Goal: Transaction & Acquisition: Purchase product/service

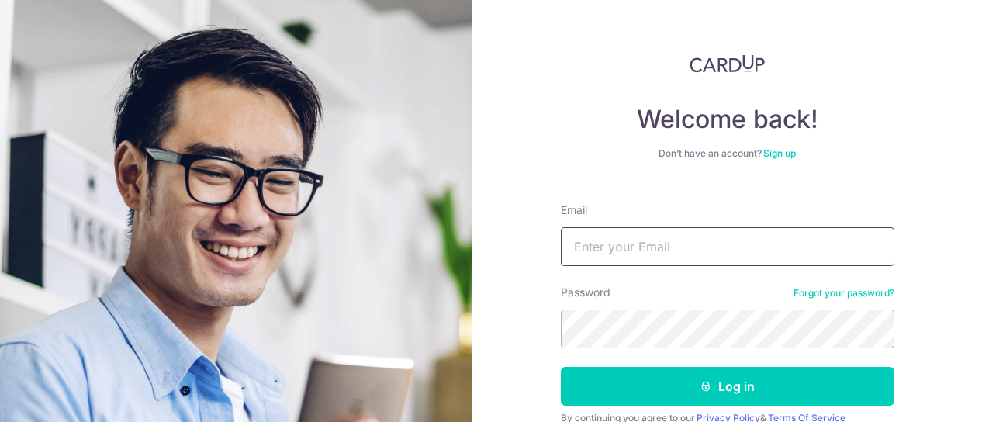
click at [706, 246] on input "Email" at bounding box center [728, 246] width 334 height 39
type input "chaiboonceng@gmail.com"
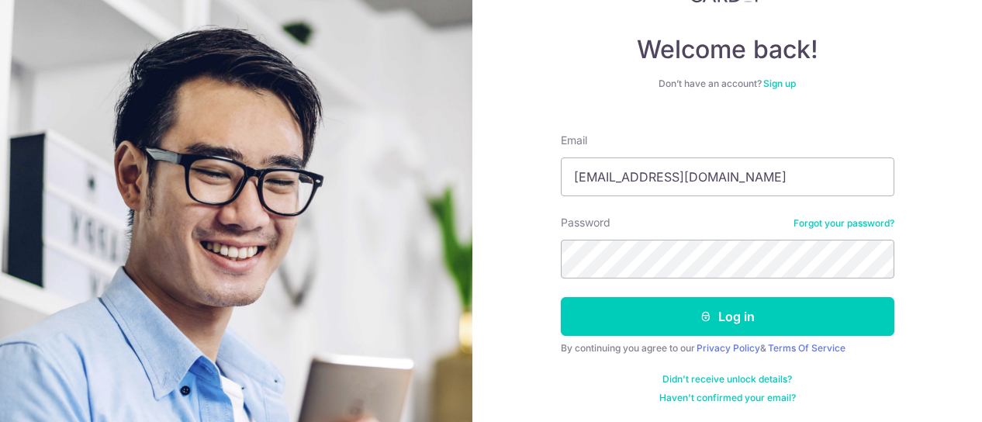
click at [832, 227] on link "Forgot your password?" at bounding box center [844, 223] width 101 height 12
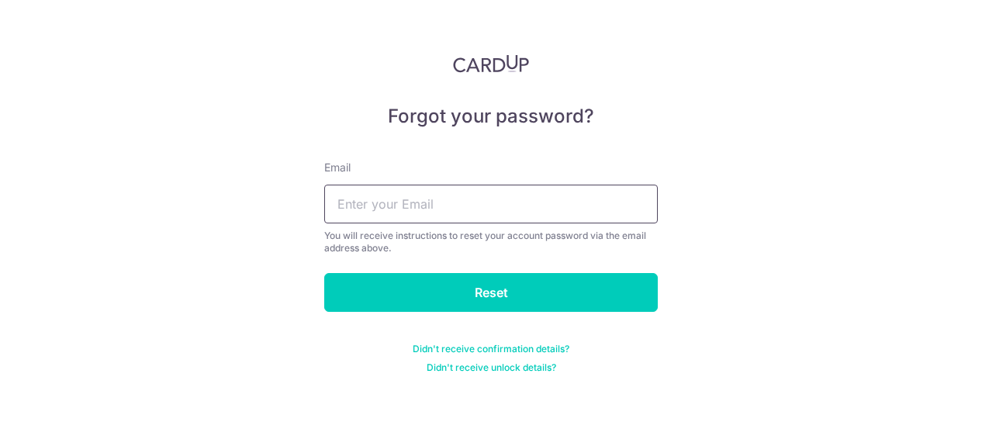
click at [455, 187] on input "text" at bounding box center [491, 204] width 334 height 39
type input "chaiboonceng@gmail.com"
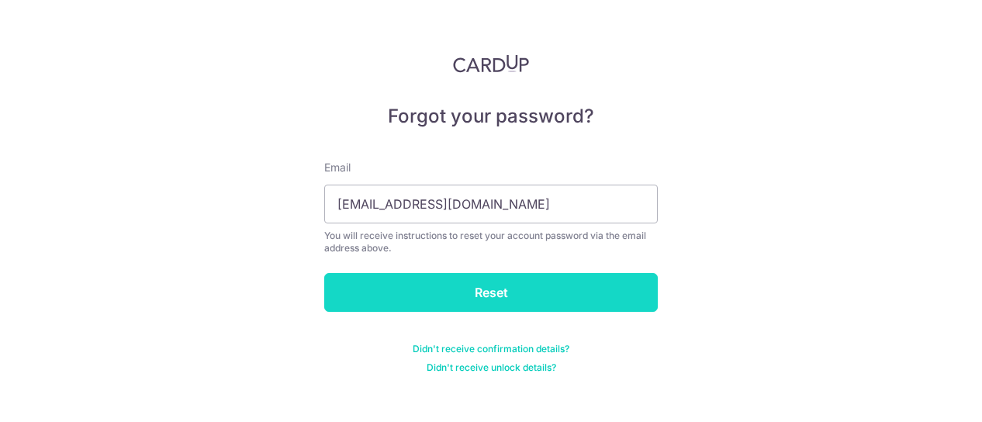
click at [515, 291] on input "Reset" at bounding box center [491, 292] width 334 height 39
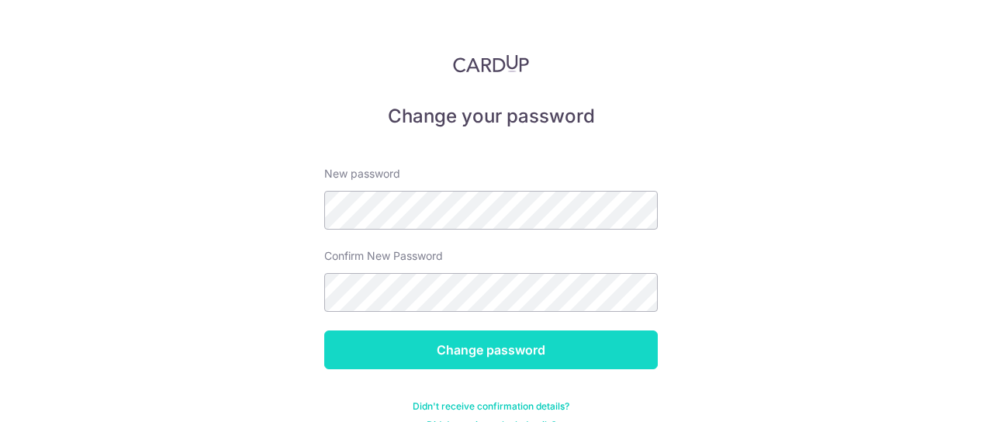
click at [520, 344] on input "Change password" at bounding box center [491, 349] width 334 height 39
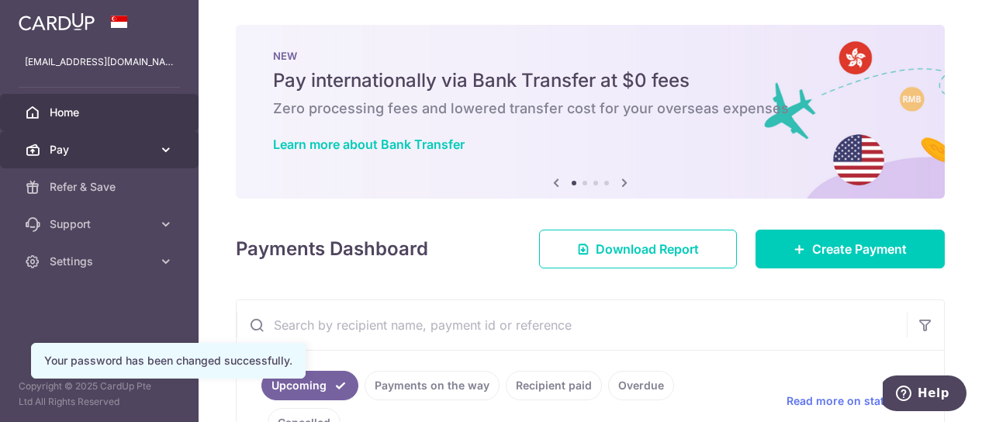
click at [174, 146] on link "Pay" at bounding box center [99, 149] width 199 height 37
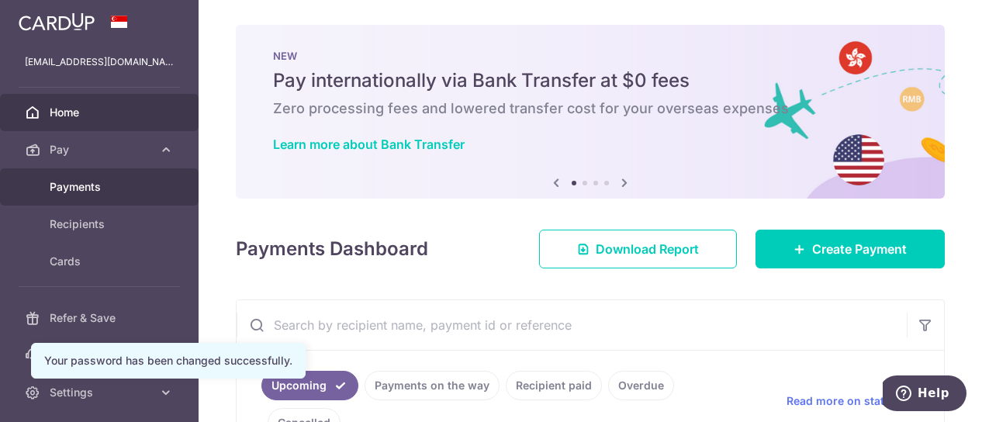
click at [112, 182] on span "Payments" at bounding box center [101, 187] width 102 height 16
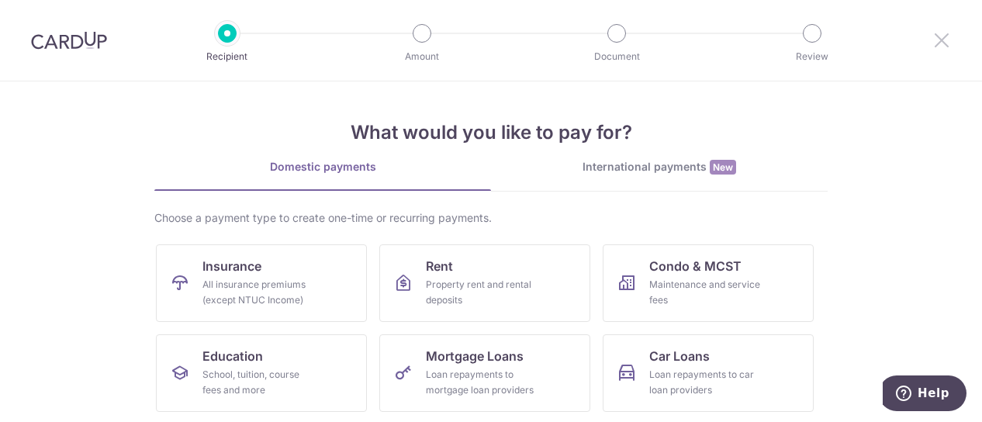
click at [948, 45] on icon at bounding box center [941, 39] width 19 height 19
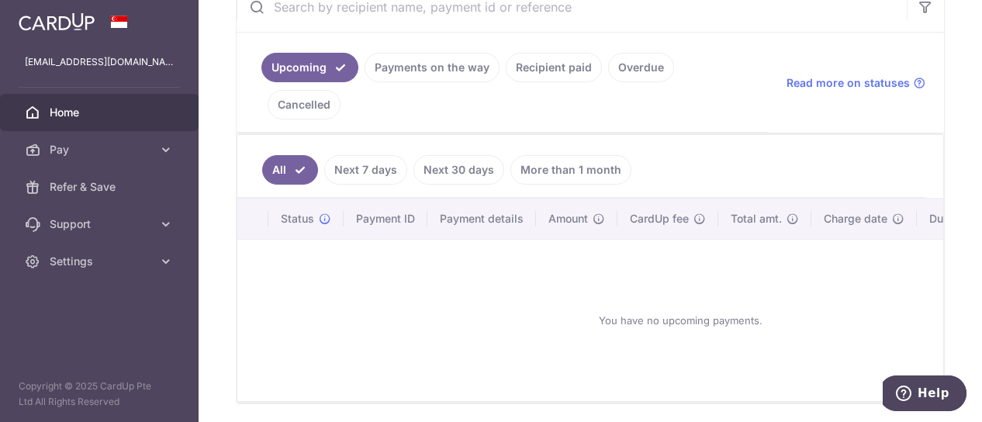
scroll to position [161, 0]
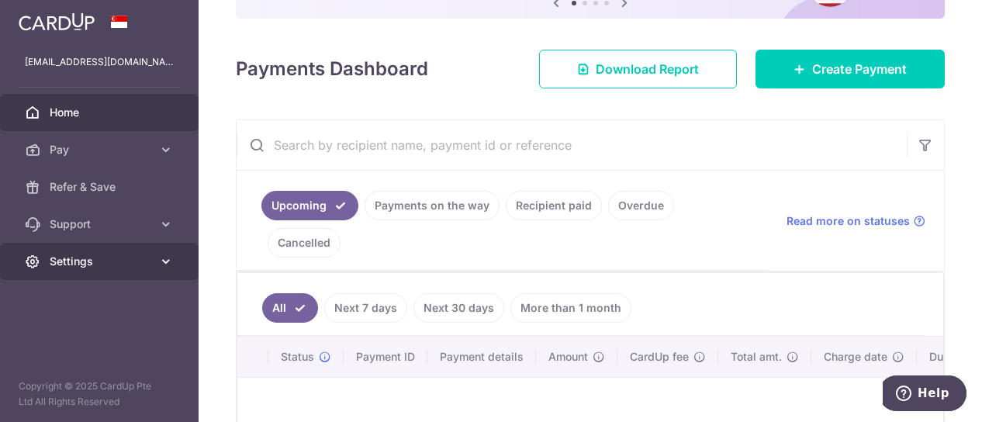
click at [164, 261] on icon at bounding box center [166, 262] width 16 height 16
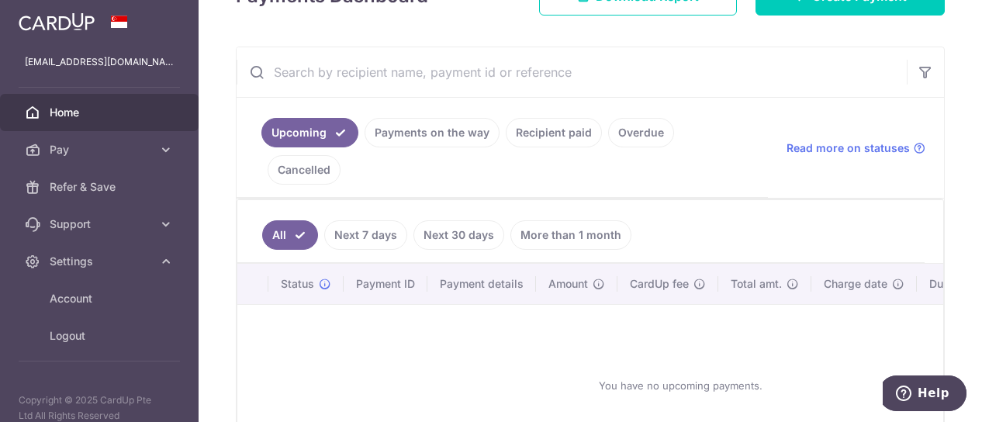
scroll to position [233, 0]
click at [563, 128] on link "Recipient paid" at bounding box center [554, 133] width 96 height 29
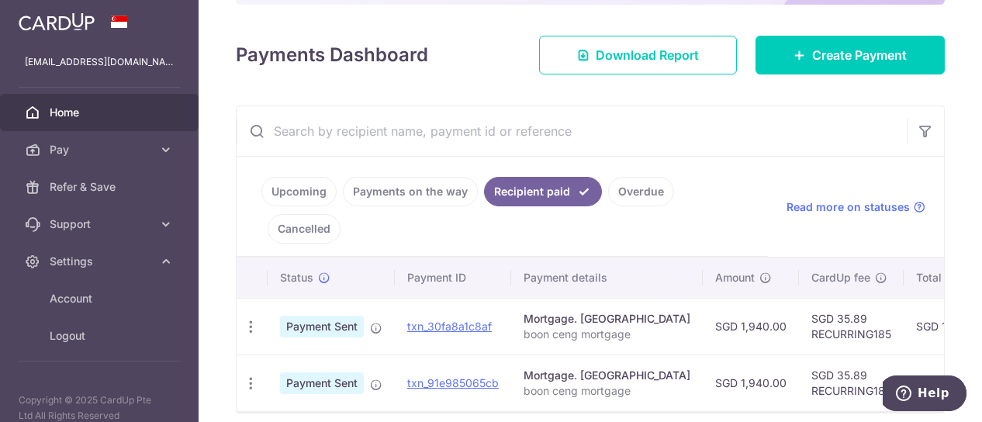
scroll to position [0, 0]
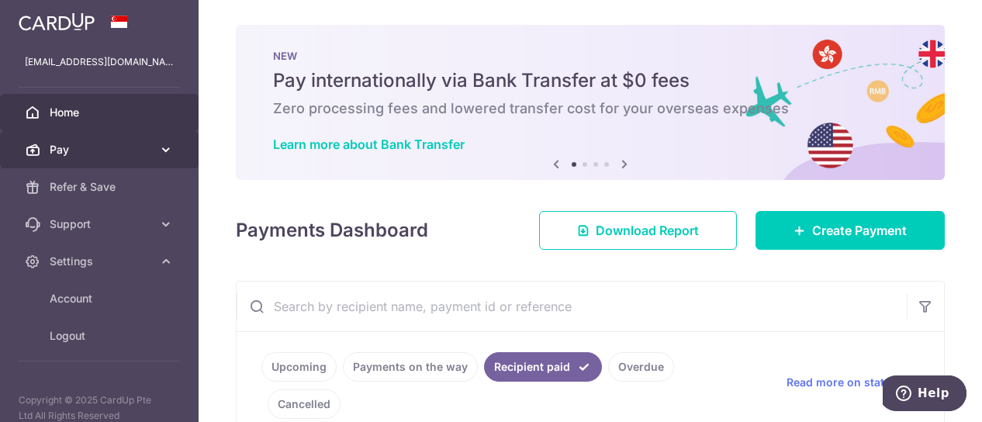
click at [128, 144] on span "Pay" at bounding box center [101, 150] width 102 height 16
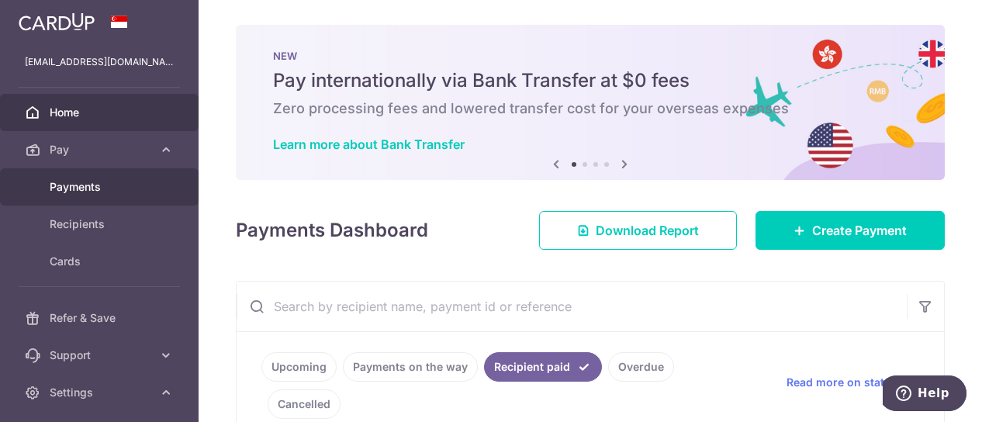
click at [106, 187] on span "Payments" at bounding box center [101, 187] width 102 height 16
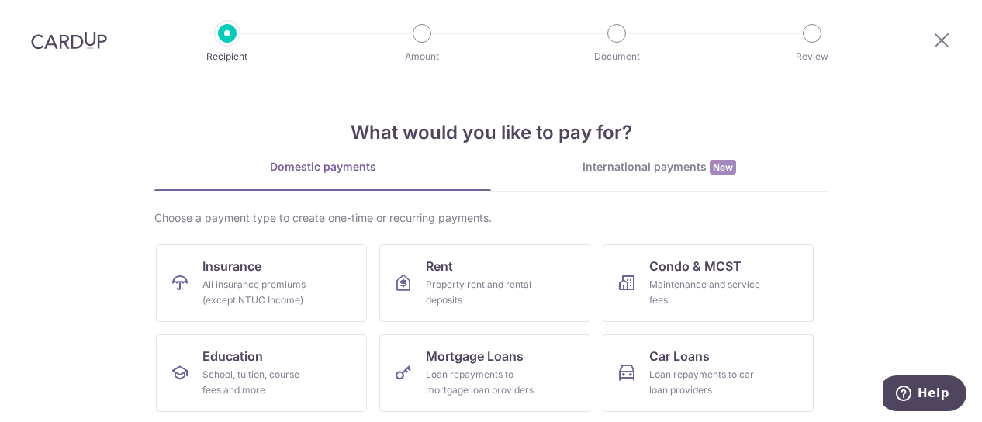
scroll to position [119, 0]
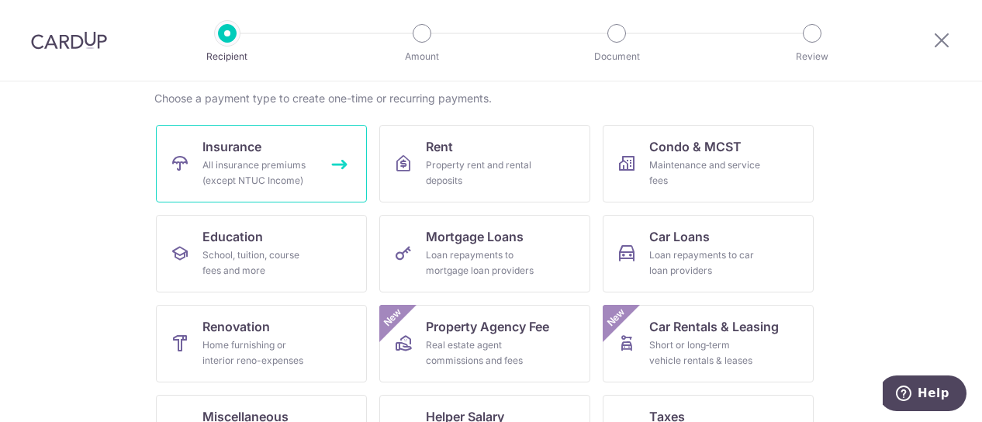
click at [292, 156] on link "Insurance All insurance premiums (except NTUC Income)" at bounding box center [261, 164] width 211 height 78
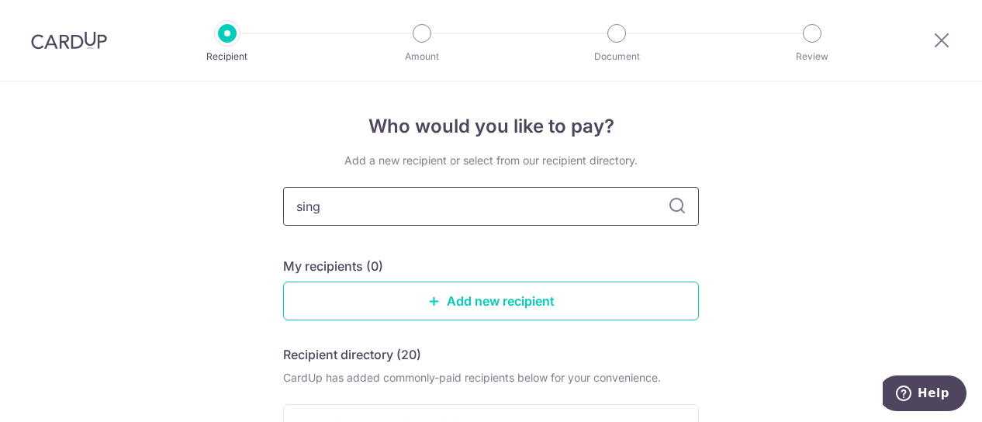
type input "sing"
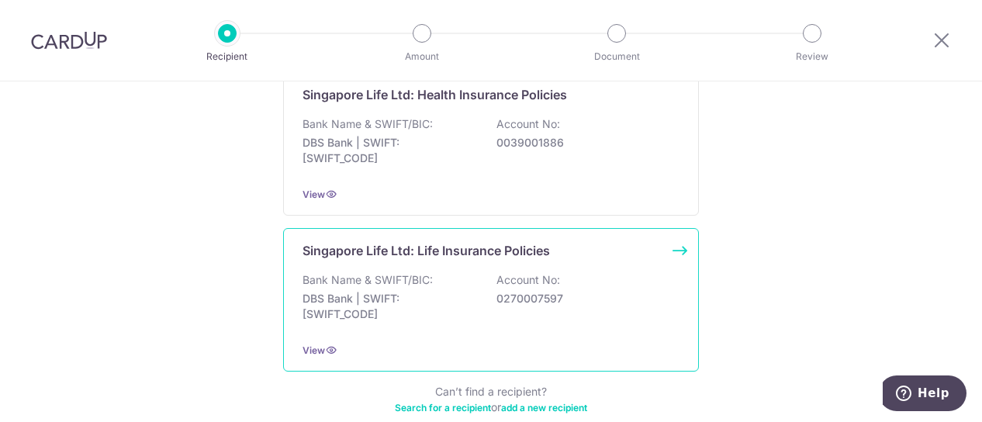
scroll to position [1620, 0]
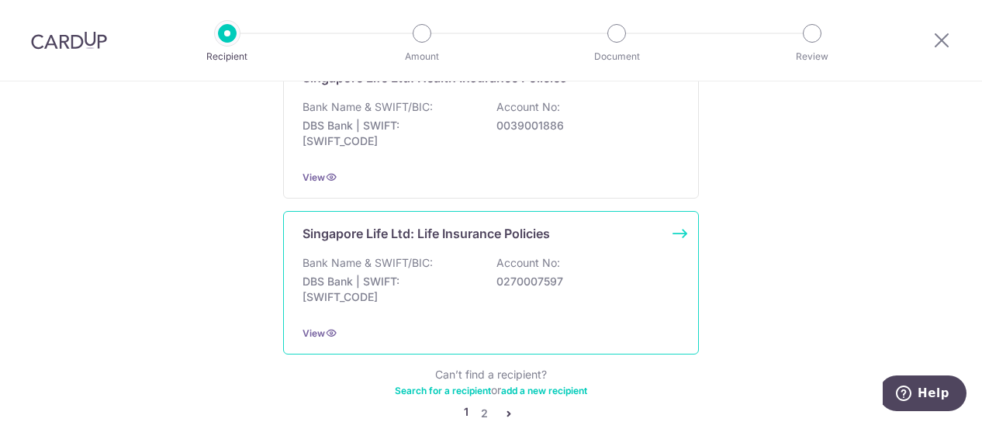
click at [482, 277] on div "Bank Name & SWIFT/BIC: DBS Bank | SWIFT: DBSSSGSGXXX Account No: 0270007597" at bounding box center [491, 283] width 377 height 57
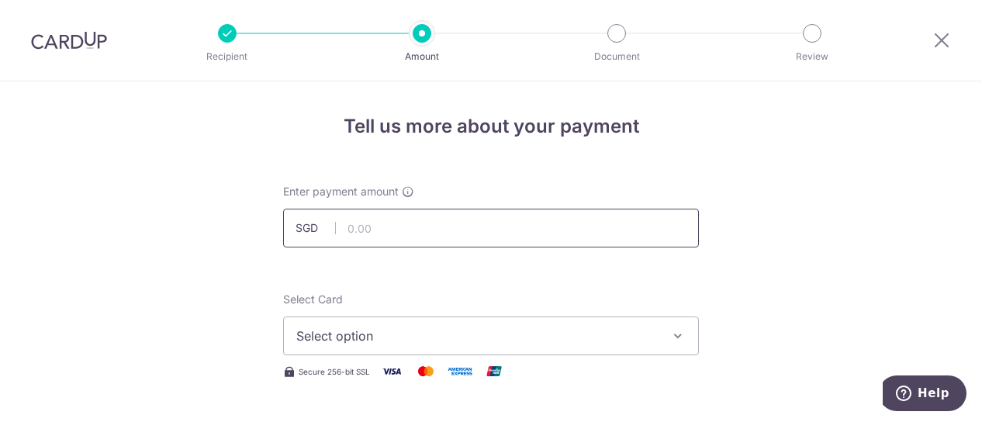
click at [407, 237] on input "text" at bounding box center [491, 228] width 416 height 39
type input "4,870.95"
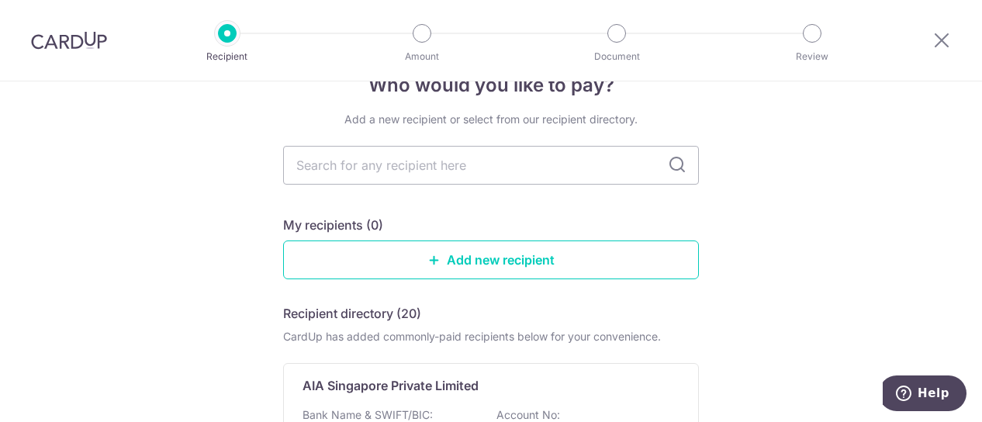
scroll to position [40, 0]
type input "sing"
click at [672, 168] on icon at bounding box center [677, 166] width 19 height 19
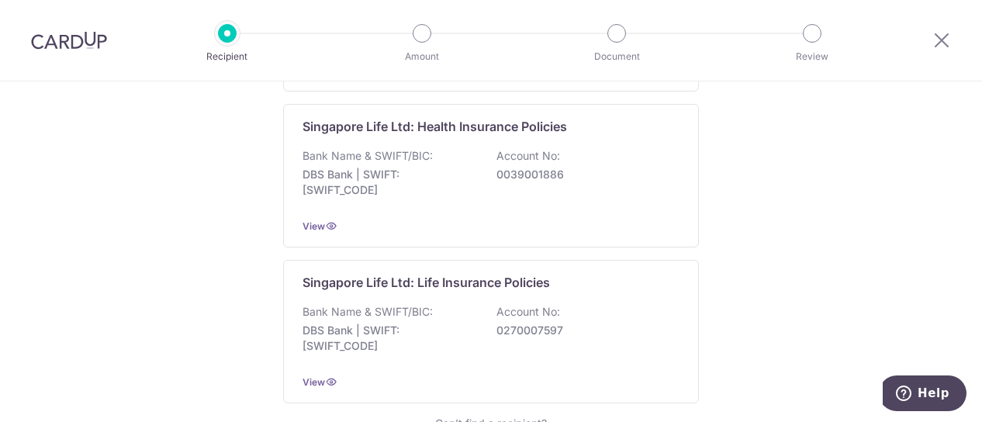
scroll to position [1688, 0]
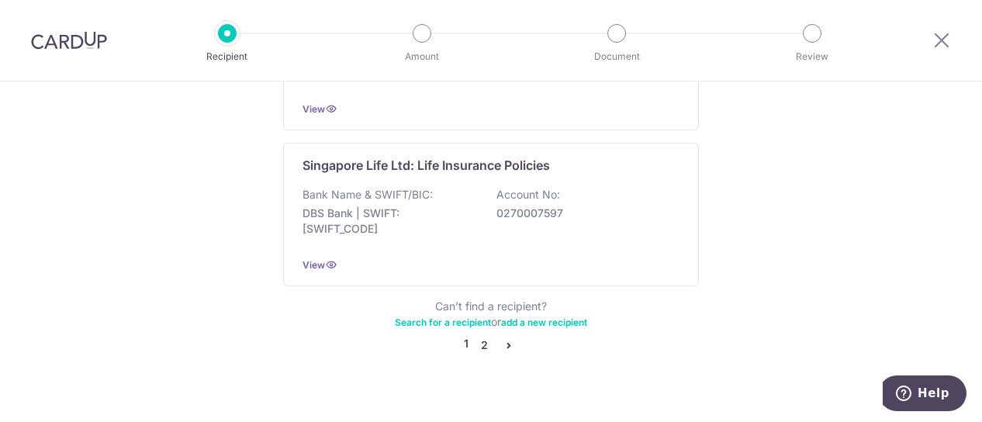
click at [479, 336] on link "2" at bounding box center [484, 345] width 19 height 19
click at [490, 342] on link "1" at bounding box center [497, 346] width 19 height 19
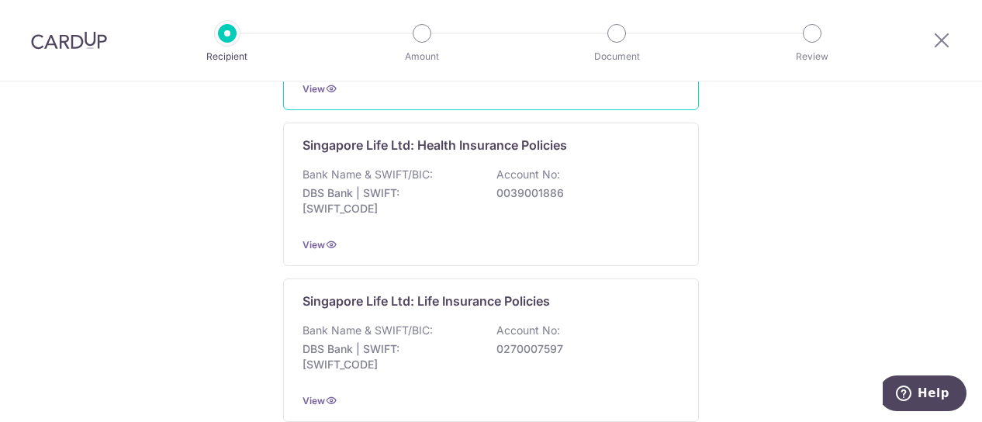
scroll to position [1688, 0]
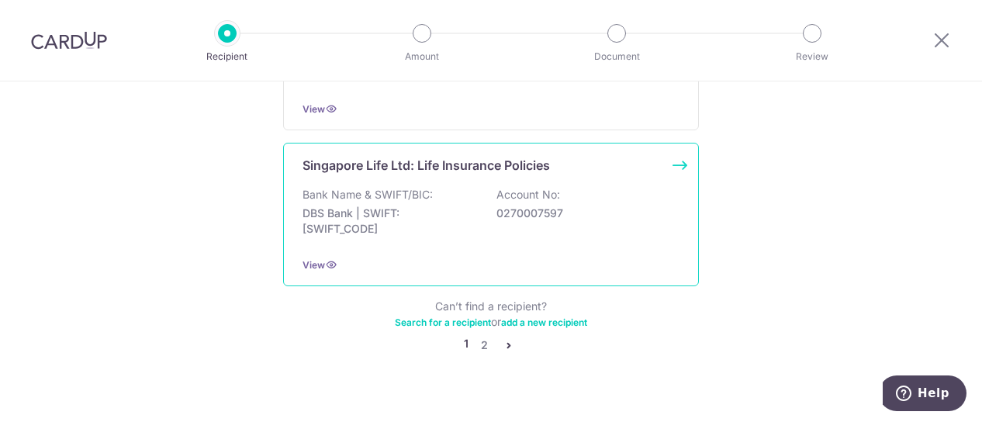
click at [477, 209] on div "Bank Name & SWIFT/BIC: DBS Bank | SWIFT: [SWIFT_CODE] Account No: 0270007597" at bounding box center [491, 215] width 377 height 57
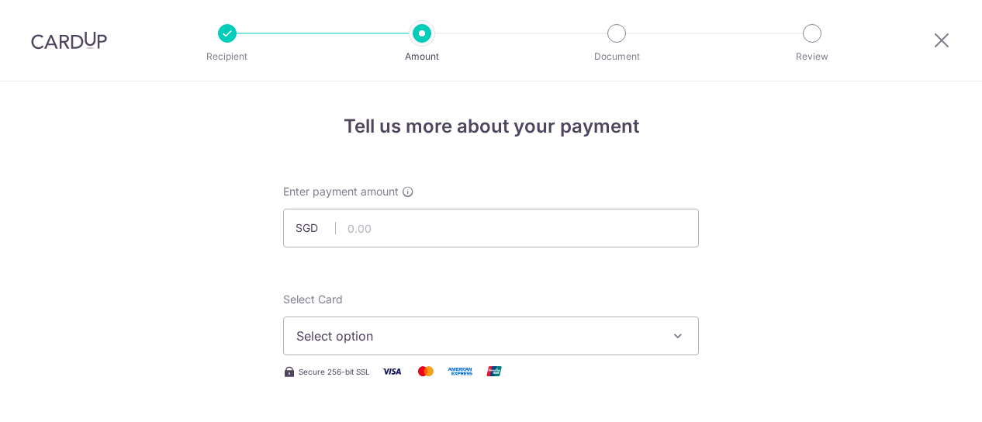
click at [356, 224] on input "text" at bounding box center [491, 228] width 416 height 39
type input "4,870.95"
click at [341, 344] on span "Select option" at bounding box center [476, 336] width 361 height 19
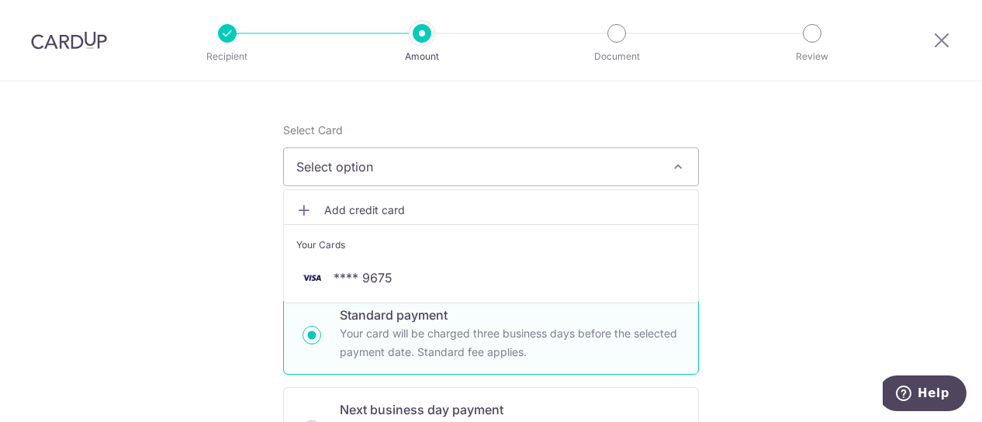
scroll to position [167, 0]
click at [383, 210] on span "Add credit card" at bounding box center [504, 213] width 361 height 16
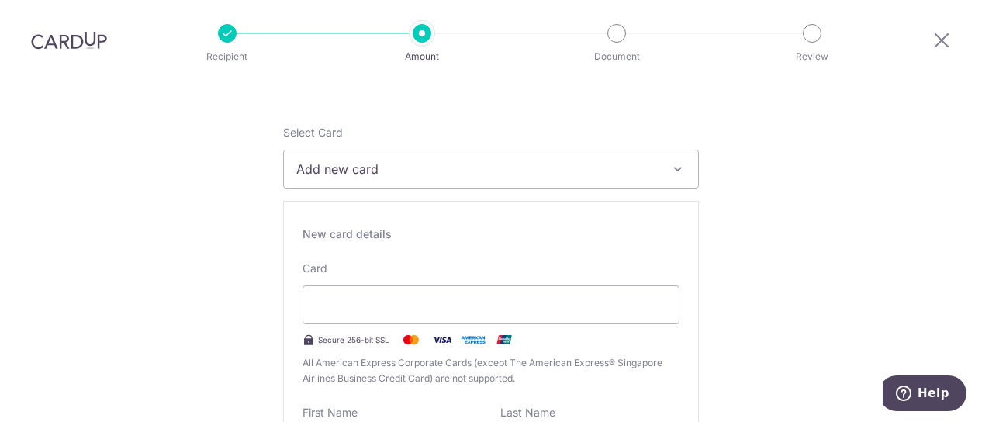
type input "05 / 2030"
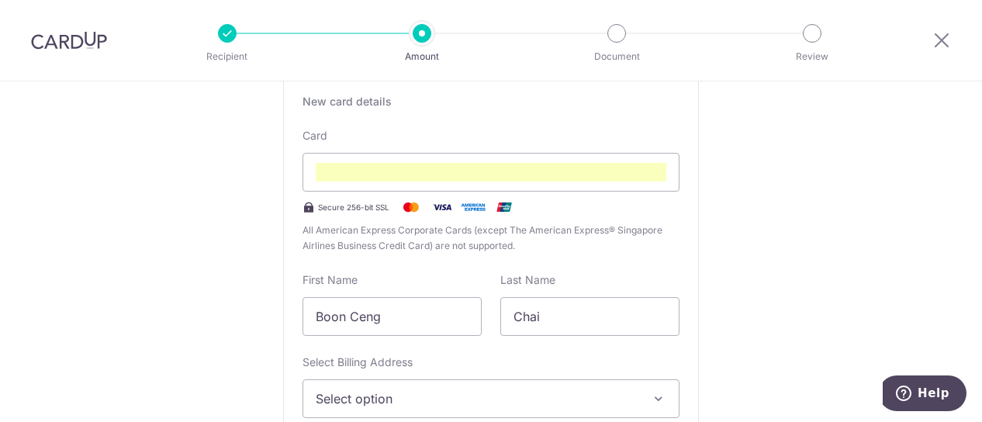
scroll to position [431, 0]
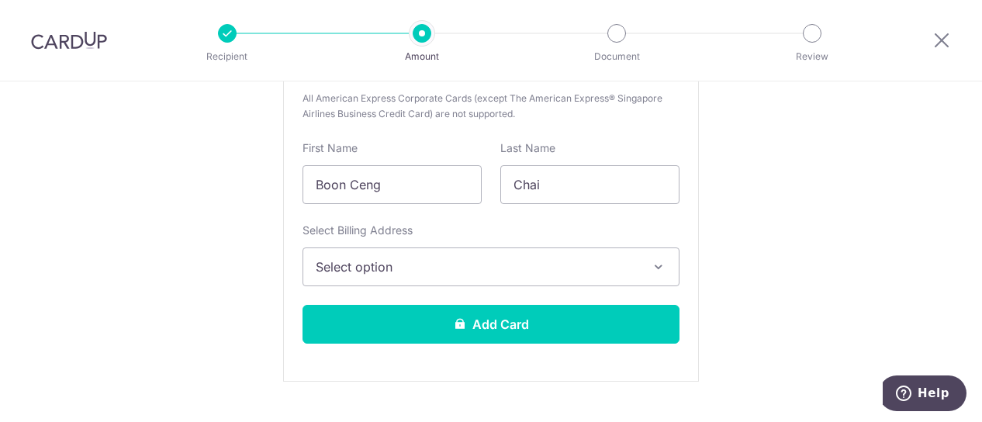
click at [563, 265] on span "Select option" at bounding box center [477, 267] width 323 height 19
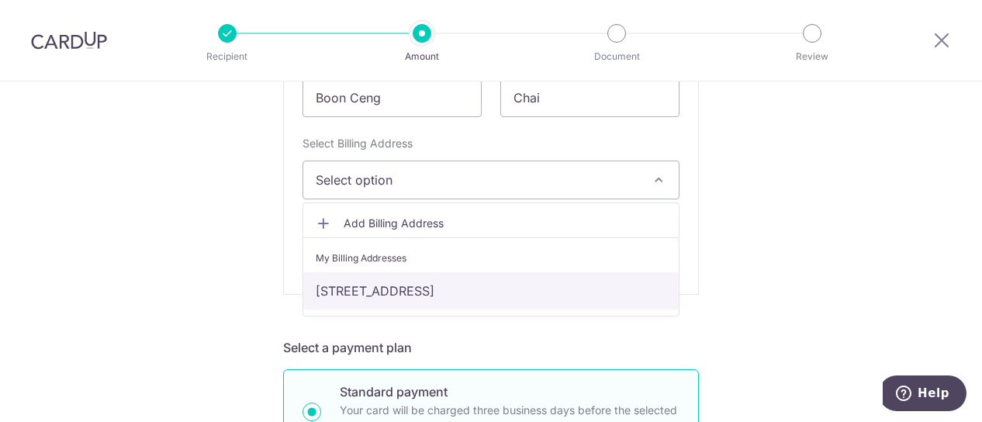
scroll to position [519, 0]
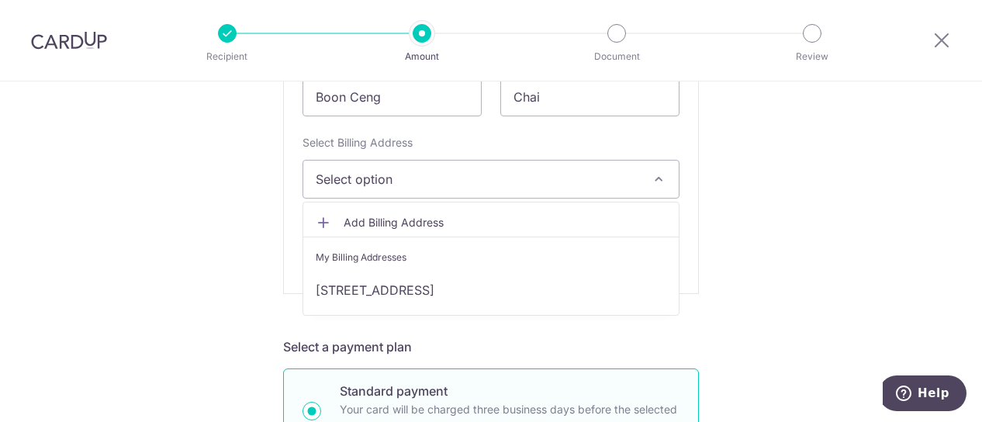
click at [403, 220] on span "Add Billing Address" at bounding box center [505, 223] width 323 height 16
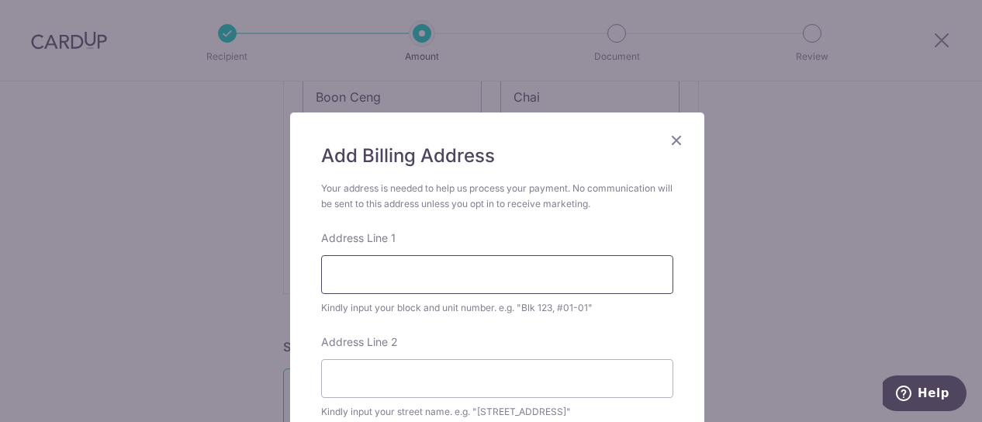
click at [391, 277] on input "Address Line 1" at bounding box center [497, 274] width 352 height 39
type input "712A Upper Changi Road East 01-11Changi Green Condominium"
type input "486843"
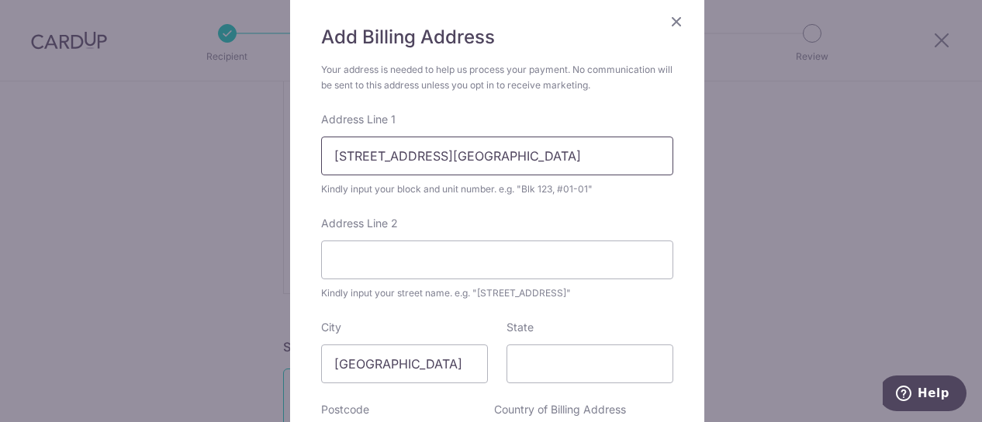
scroll to position [117, 0]
click at [535, 153] on input "712A Upper Changi Road East 01-11Changi Green Condominium" at bounding box center [497, 157] width 352 height 39
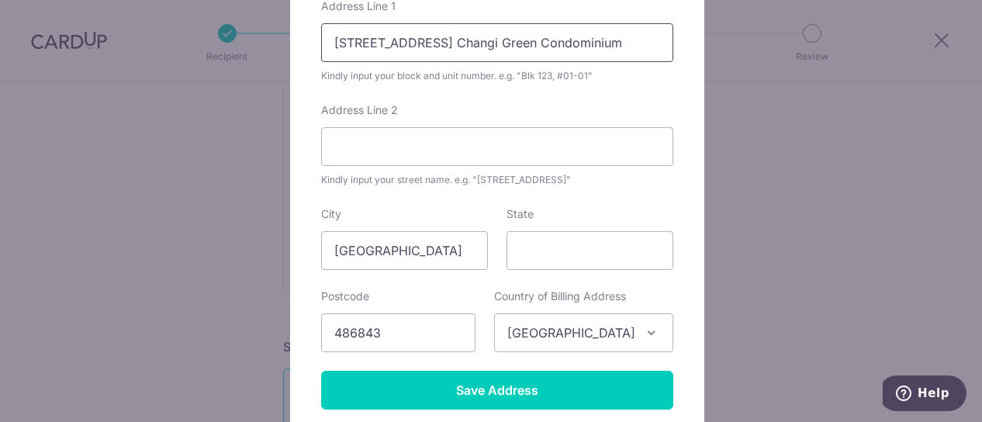
scroll to position [345, 0]
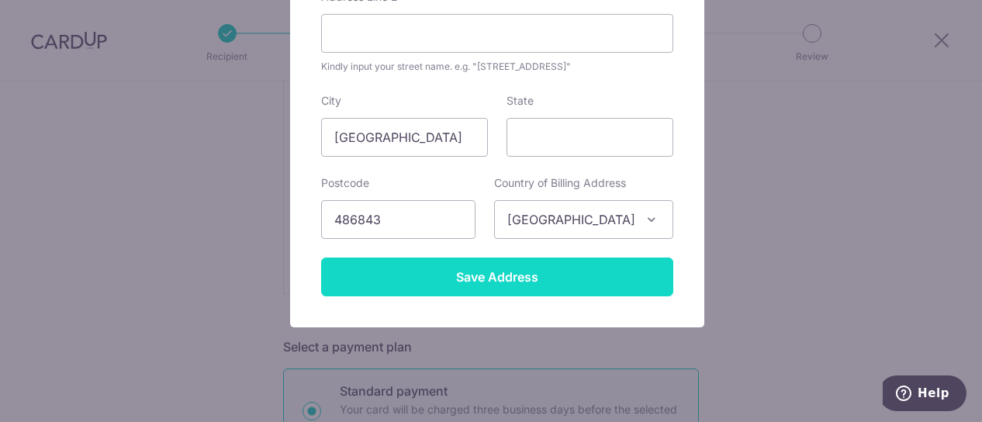
type input "712A Upper Changi Road East 01-11 Changi Green Condominium"
click at [549, 274] on input "Save Address" at bounding box center [497, 277] width 352 height 39
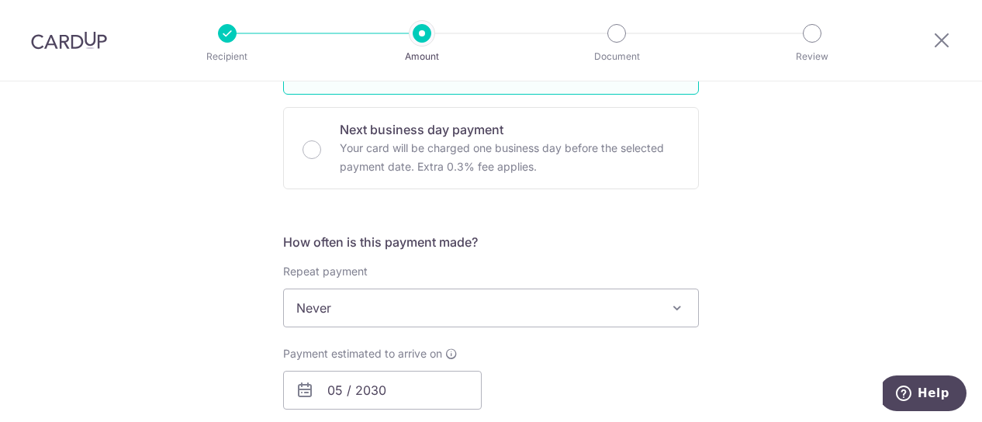
scroll to position [1036, 0]
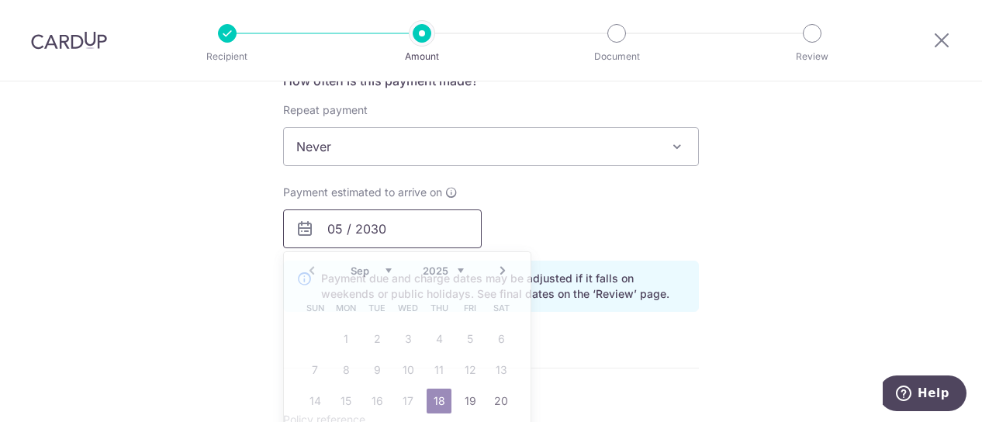
click at [400, 231] on input "05 / 2030" at bounding box center [382, 228] width 199 height 39
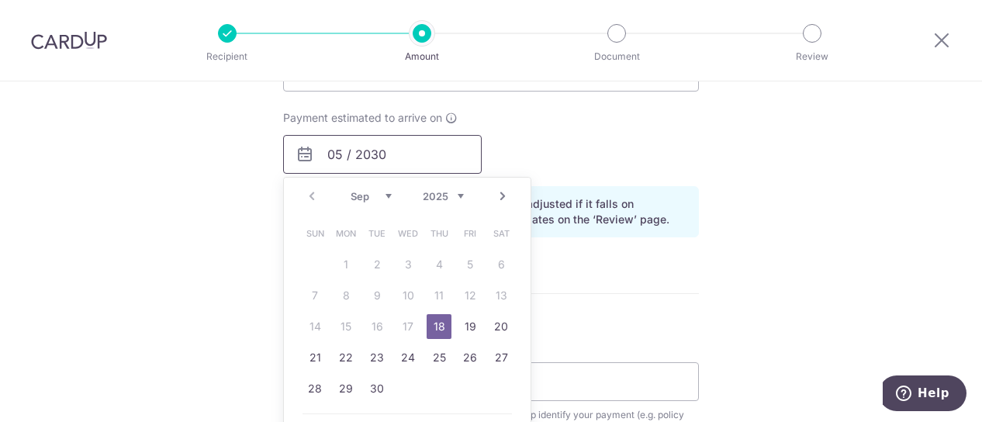
scroll to position [1112, 0]
click at [338, 350] on link "22" at bounding box center [346, 356] width 25 height 25
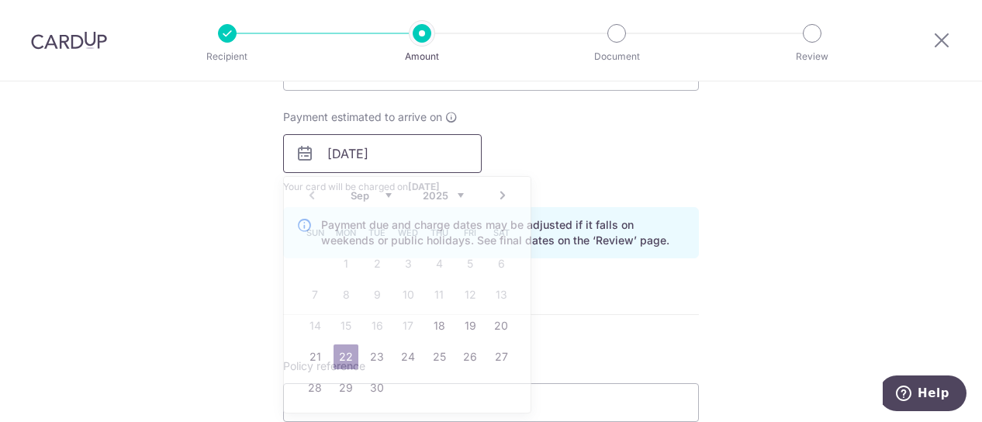
click at [447, 165] on input "22/09/2025" at bounding box center [382, 153] width 199 height 39
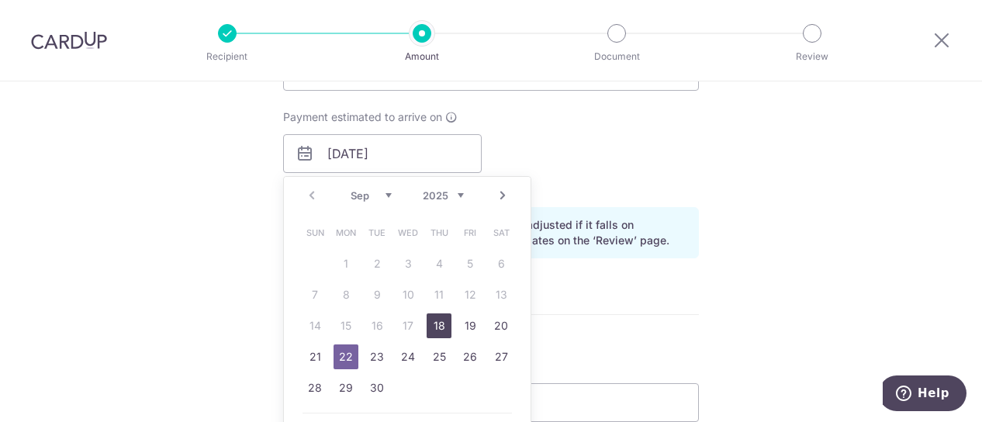
click at [444, 321] on link "18" at bounding box center [439, 325] width 25 height 25
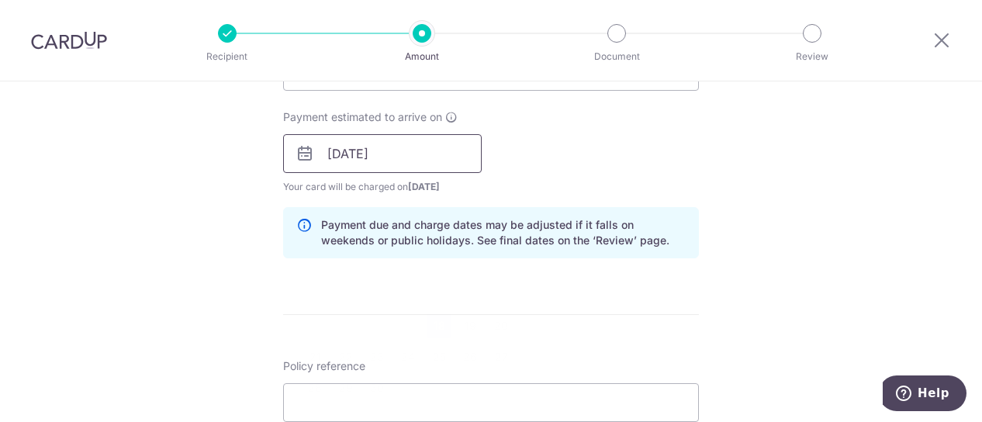
click at [418, 152] on input "18/09/2025" at bounding box center [382, 153] width 199 height 39
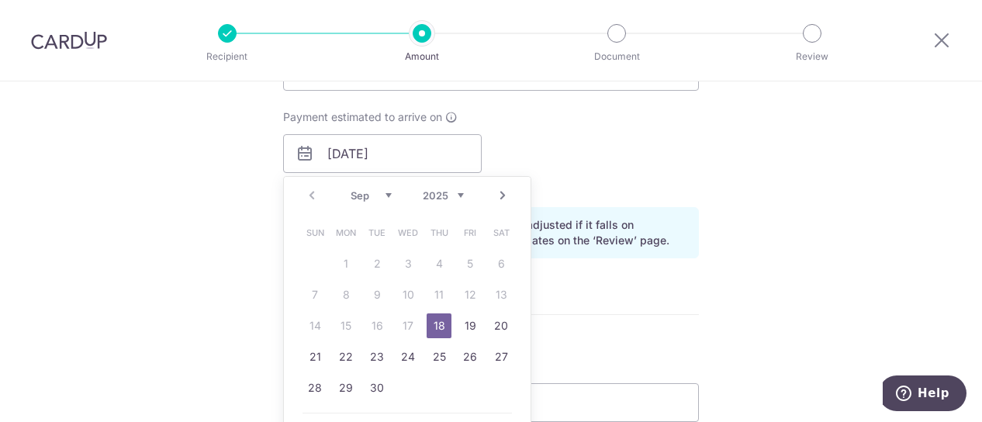
click at [437, 322] on link "18" at bounding box center [439, 325] width 25 height 25
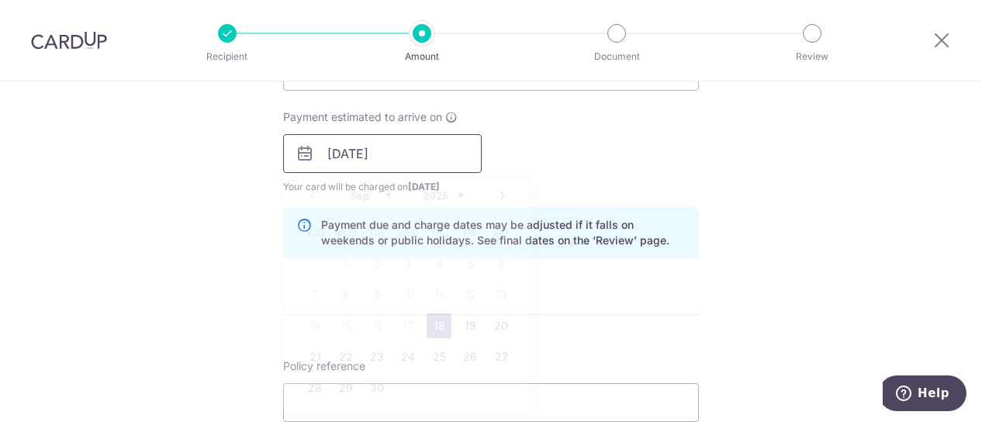
click at [449, 156] on input "18/09/2025" at bounding box center [382, 153] width 199 height 39
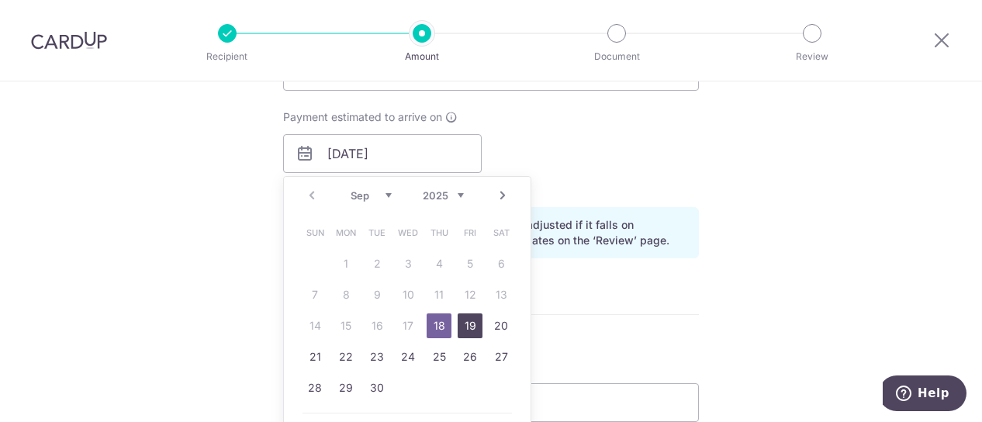
click at [463, 323] on link "19" at bounding box center [470, 325] width 25 height 25
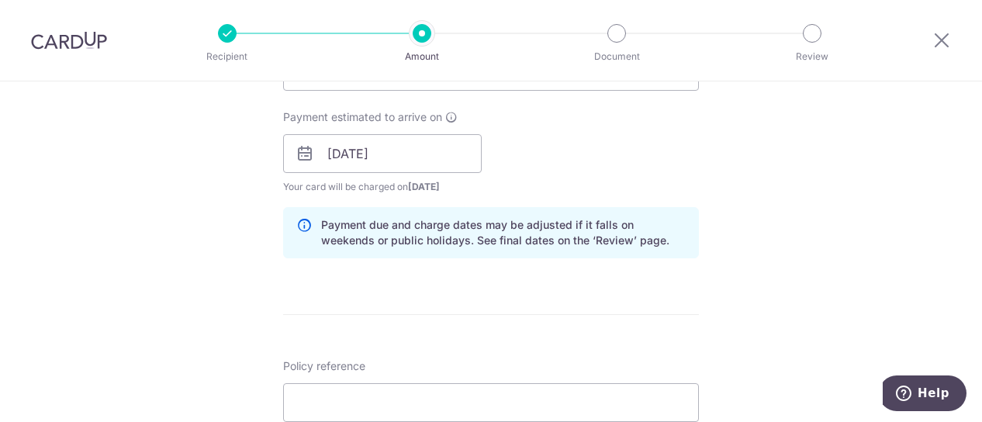
click at [597, 175] on div "Payment estimated to arrive on 19/09/2025 Prev Next Sep Oct Nov Dec 2025 2026 2…" at bounding box center [491, 151] width 434 height 85
click at [427, 168] on input "19/09/2025" at bounding box center [382, 153] width 199 height 39
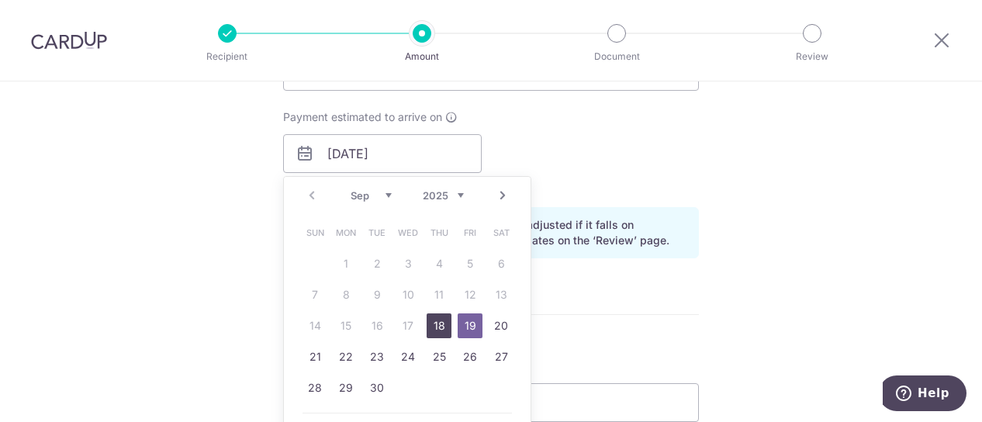
click at [439, 318] on link "18" at bounding box center [439, 325] width 25 height 25
type input "18/09/2025"
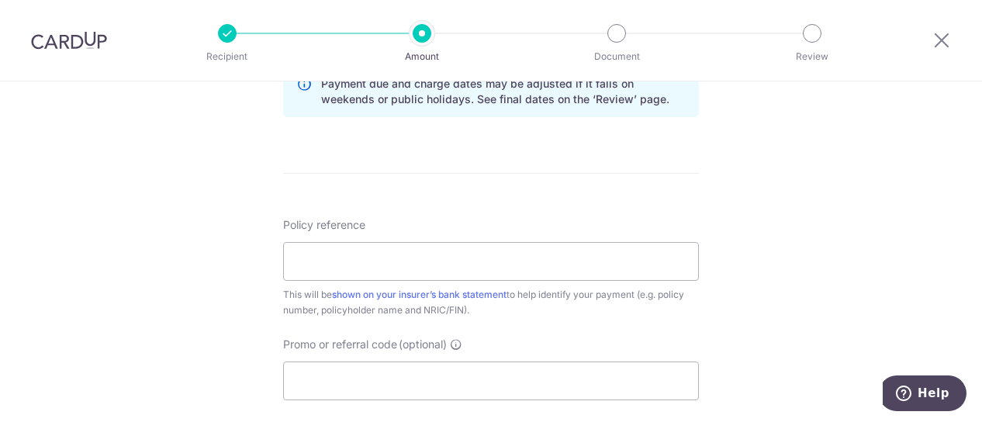
scroll to position [1338, 0]
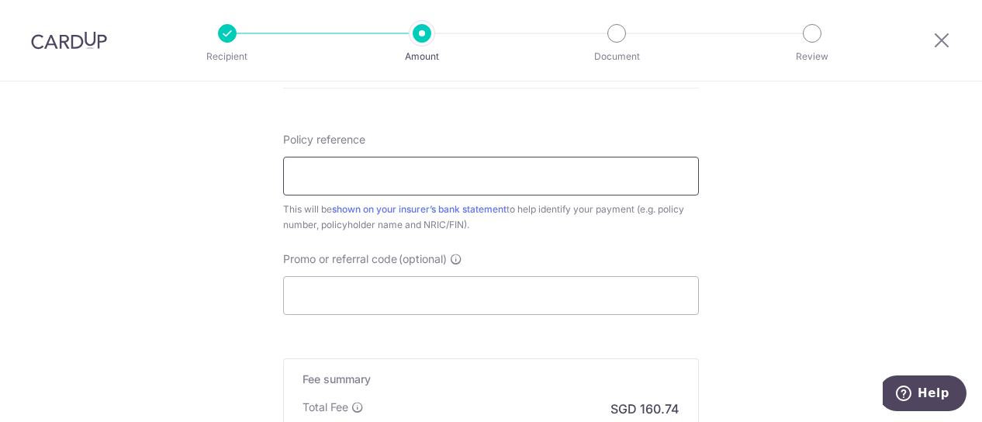
click at [627, 179] on input "Policy reference" at bounding box center [491, 176] width 416 height 39
type input "83433327"
click at [479, 301] on input "Promo or referral code (optional)" at bounding box center [491, 295] width 416 height 39
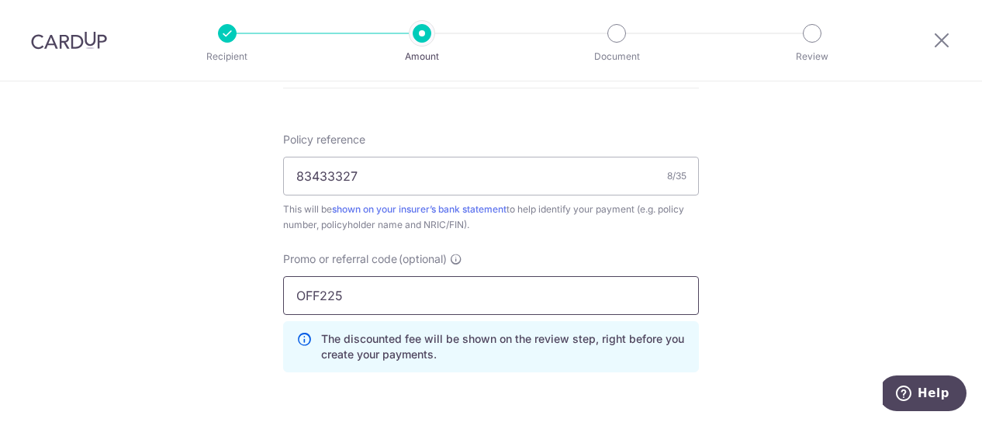
type input "OFF225"
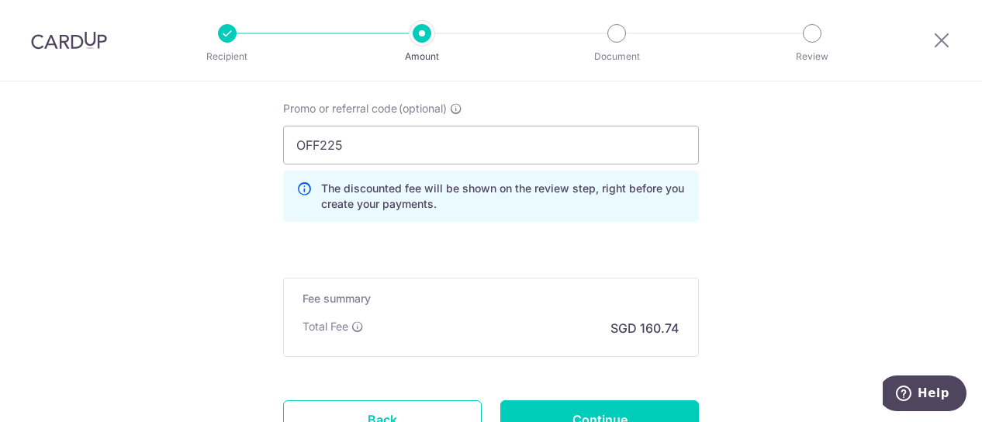
scroll to position [1575, 0]
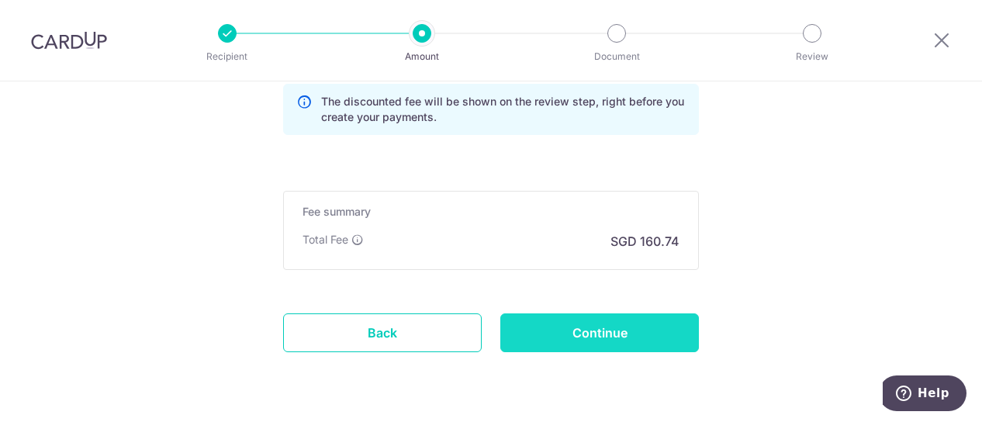
click at [628, 322] on input "Continue" at bounding box center [599, 332] width 199 height 39
type input "Create Schedule"
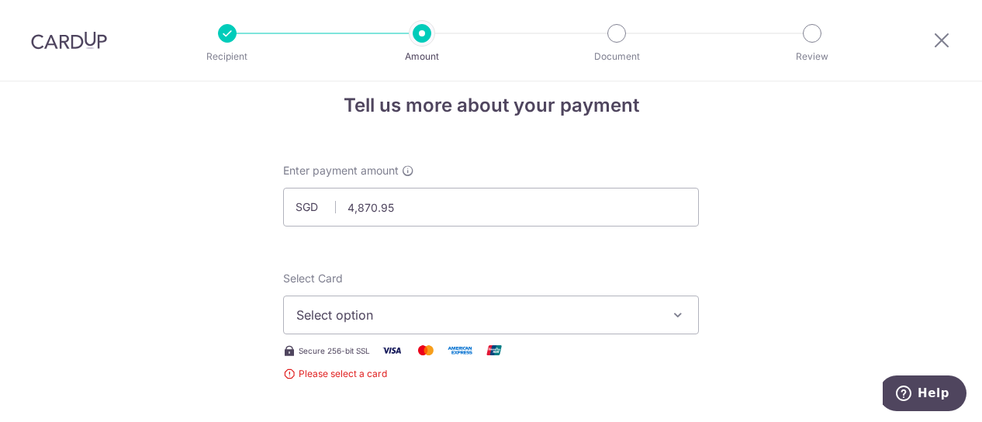
scroll to position [15, 0]
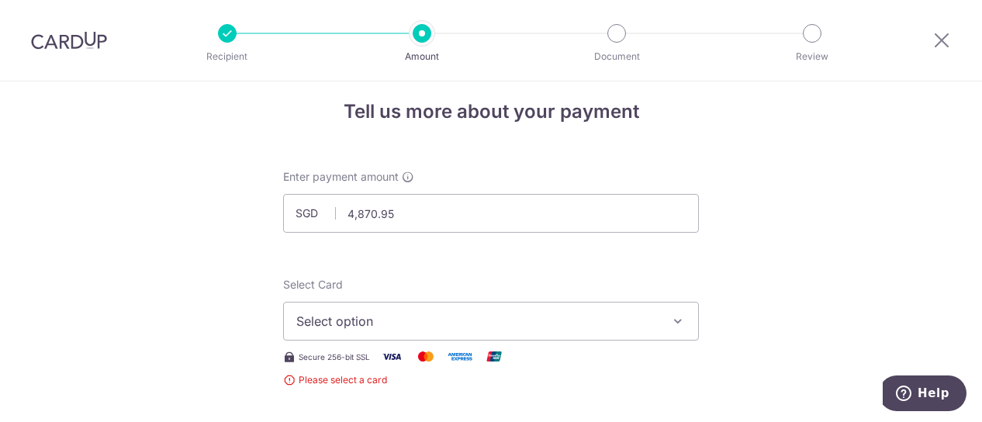
click at [586, 324] on span "Select option" at bounding box center [476, 321] width 361 height 19
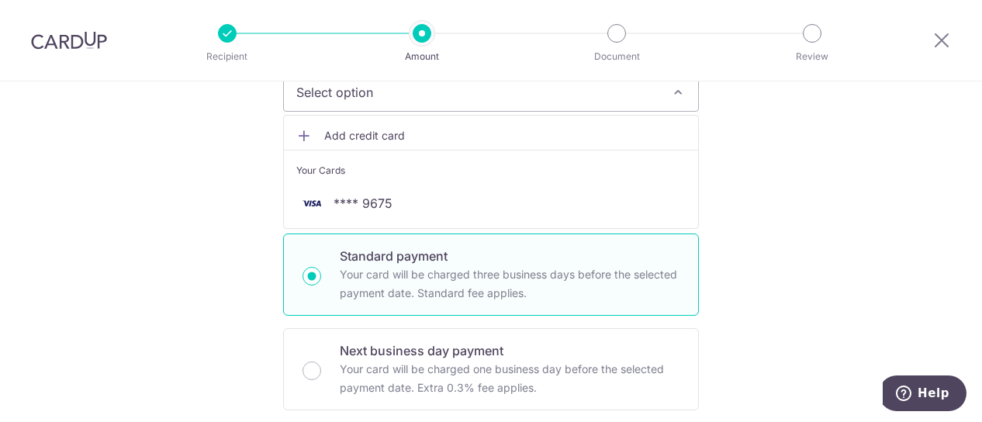
scroll to position [244, 0]
click at [459, 131] on span "Add credit card" at bounding box center [504, 135] width 361 height 16
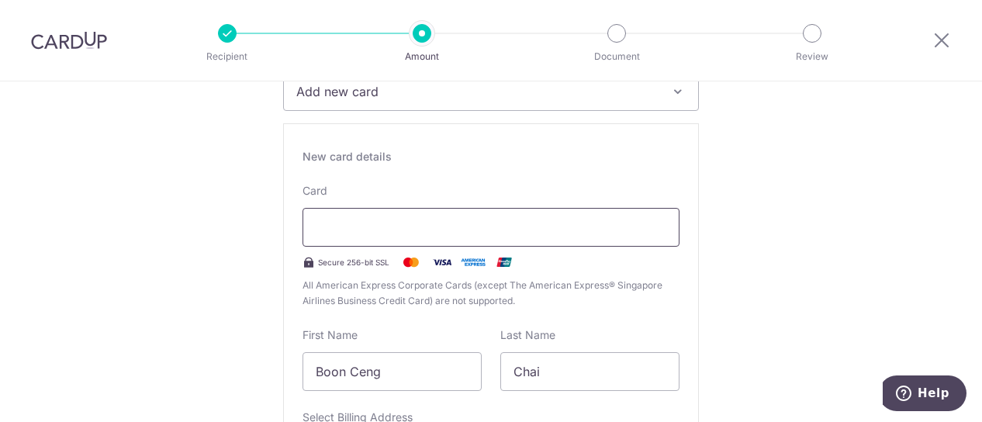
click at [410, 244] on div at bounding box center [491, 227] width 377 height 39
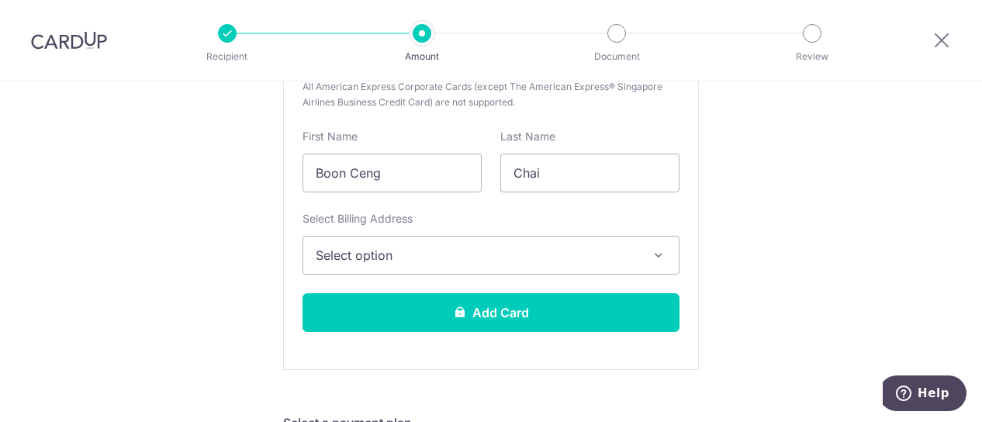
scroll to position [444, 0]
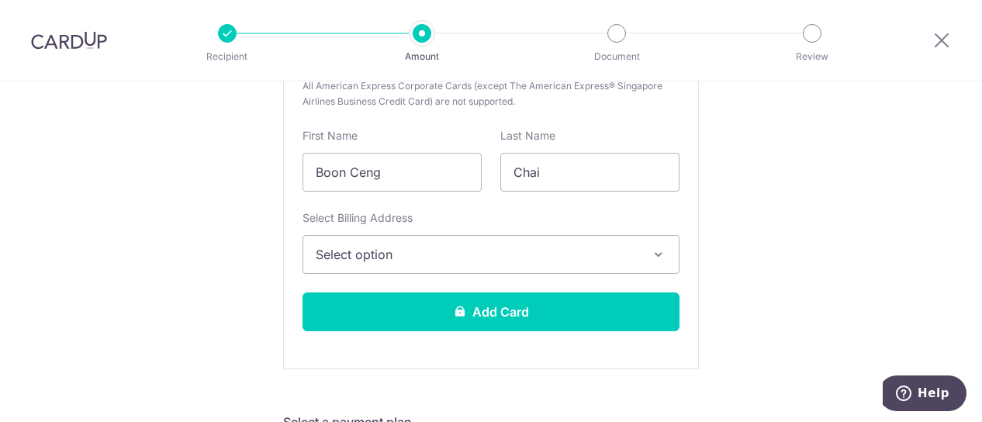
click at [553, 251] on span "Select option" at bounding box center [477, 254] width 323 height 19
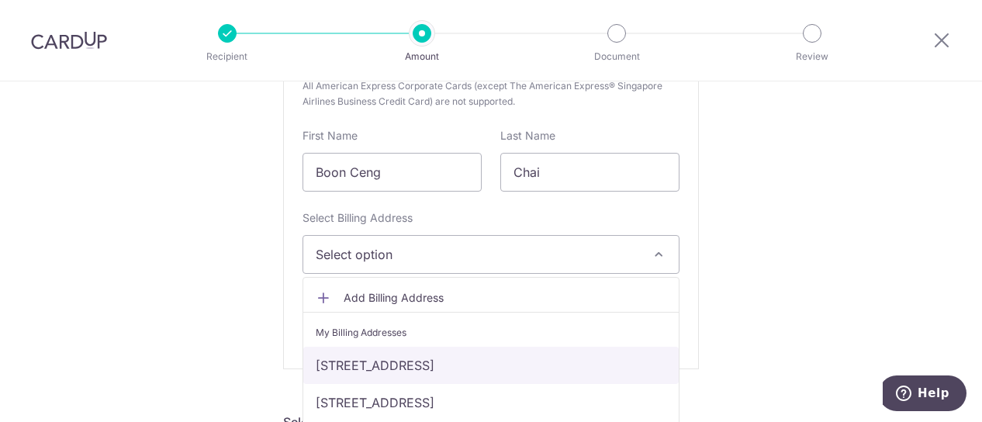
click at [506, 368] on link "[STREET_ADDRESS]" at bounding box center [490, 365] width 375 height 37
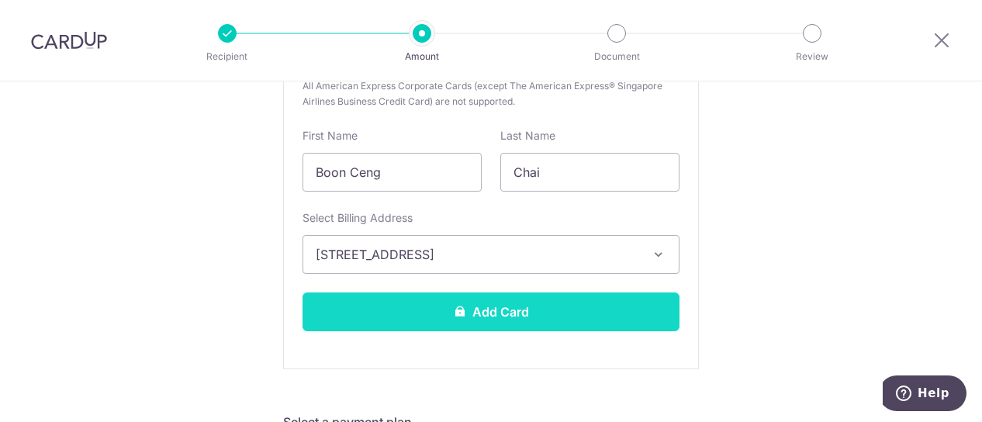
click at [541, 311] on button "Add Card" at bounding box center [491, 311] width 377 height 39
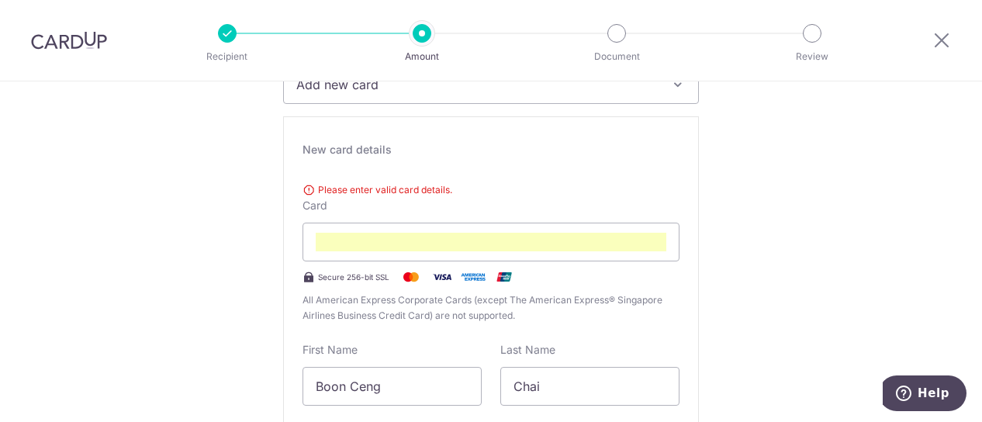
scroll to position [251, 0]
click at [487, 229] on div at bounding box center [491, 242] width 377 height 39
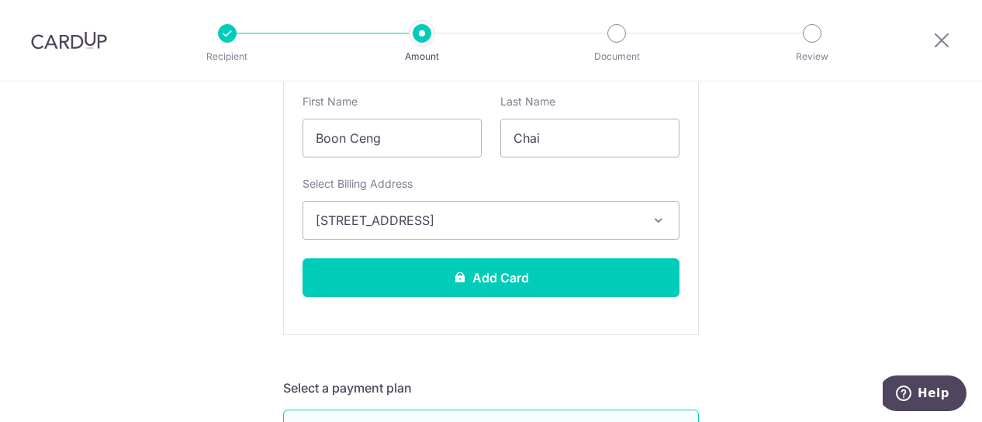
scroll to position [481, 0]
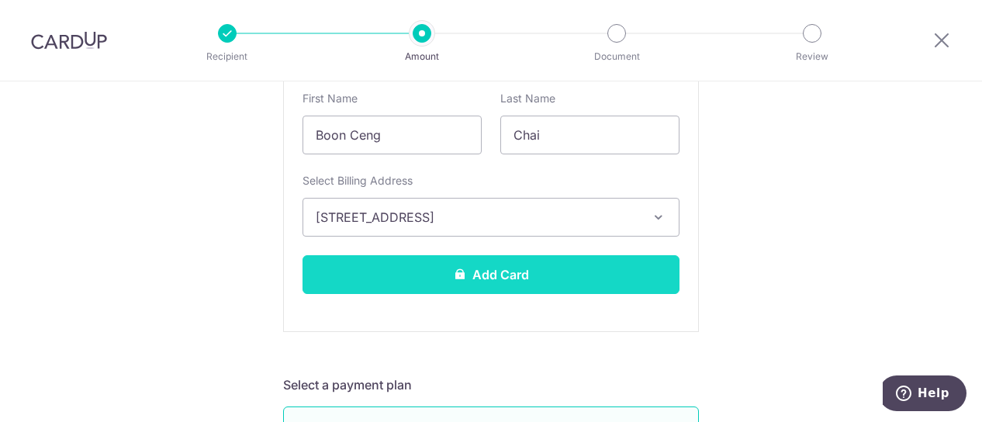
click at [593, 274] on button "Add Card" at bounding box center [491, 274] width 377 height 39
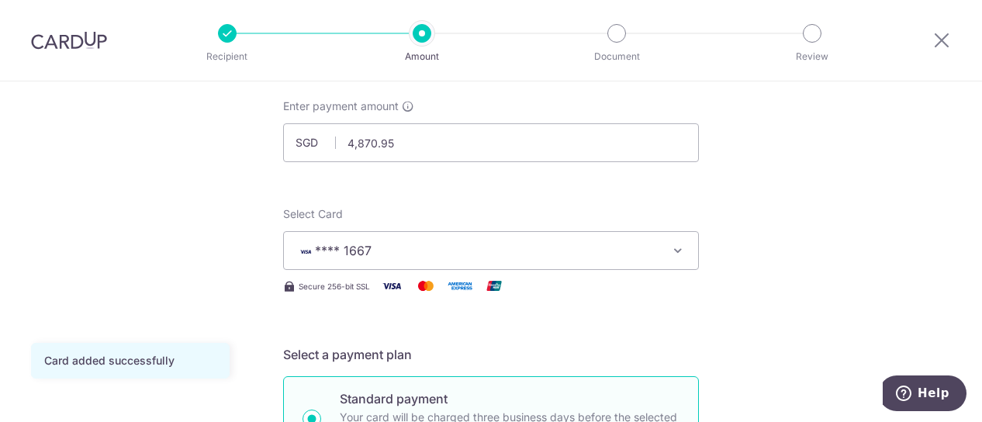
scroll to position [86, 0]
click at [521, 244] on span "**** 1667" at bounding box center [476, 249] width 361 height 19
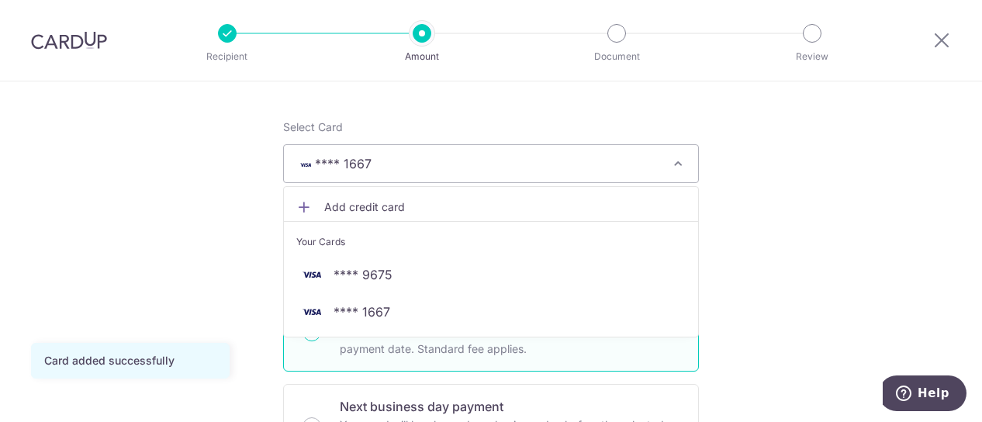
scroll to position [173, 0]
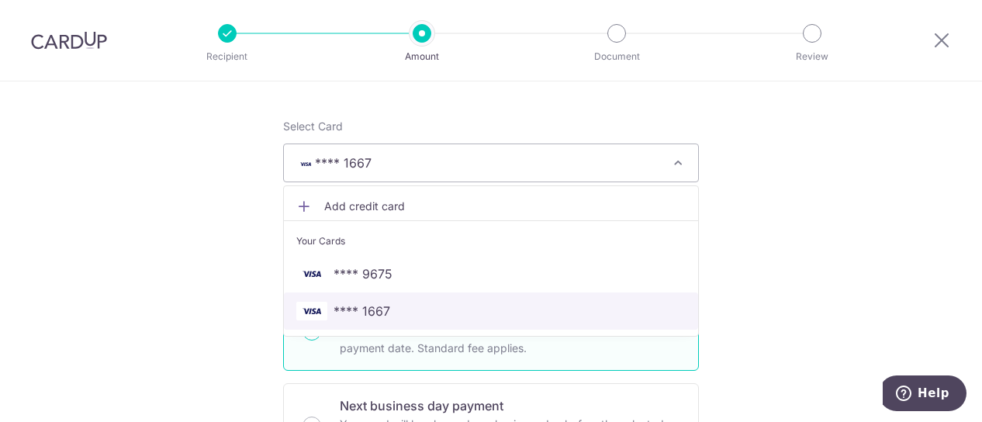
click at [379, 309] on span "**** 1667" at bounding box center [362, 311] width 57 height 19
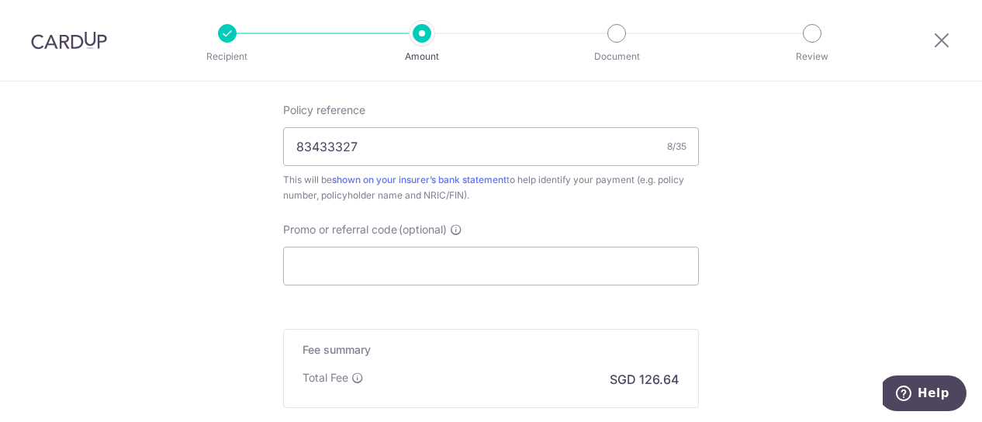
scroll to position [994, 0]
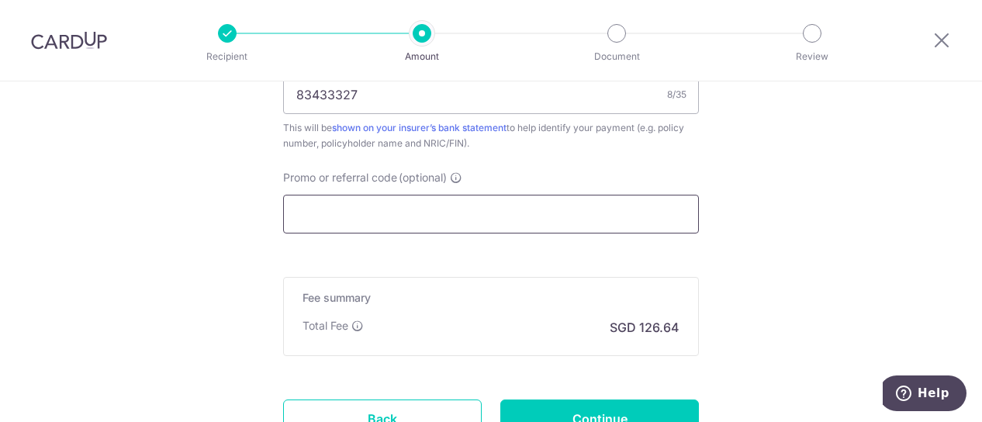
click at [651, 219] on input "Promo or referral code (optional)" at bounding box center [491, 214] width 416 height 39
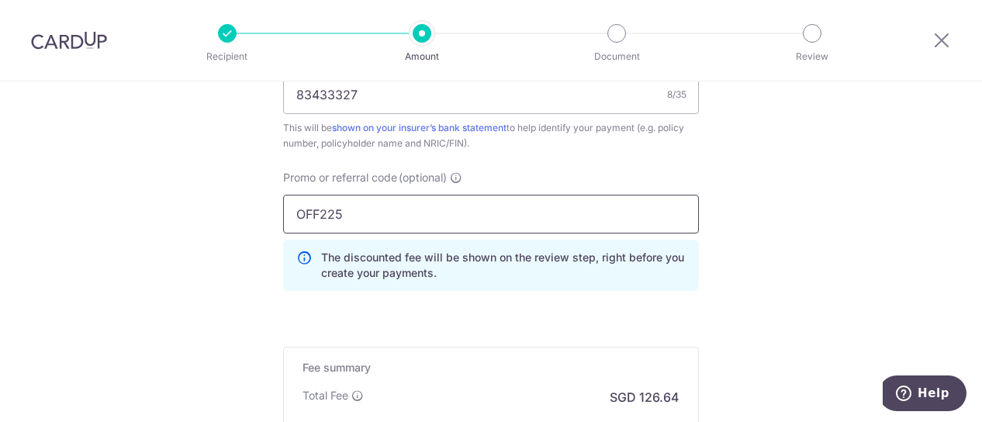
type input "OFF225"
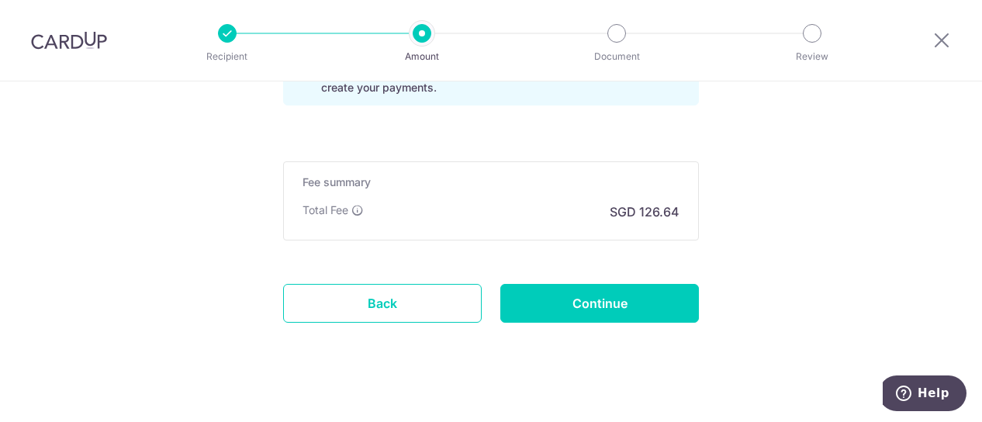
scroll to position [1191, 0]
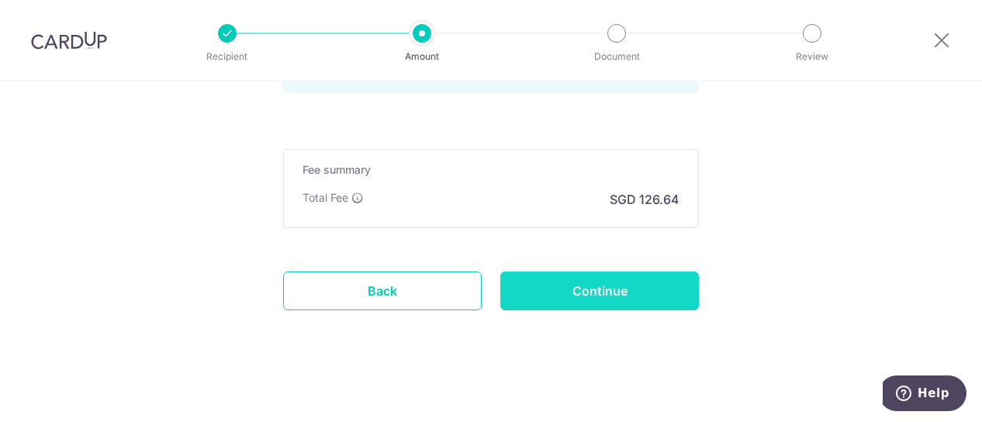
click at [633, 282] on input "Continue" at bounding box center [599, 290] width 199 height 39
type input "Create Schedule"
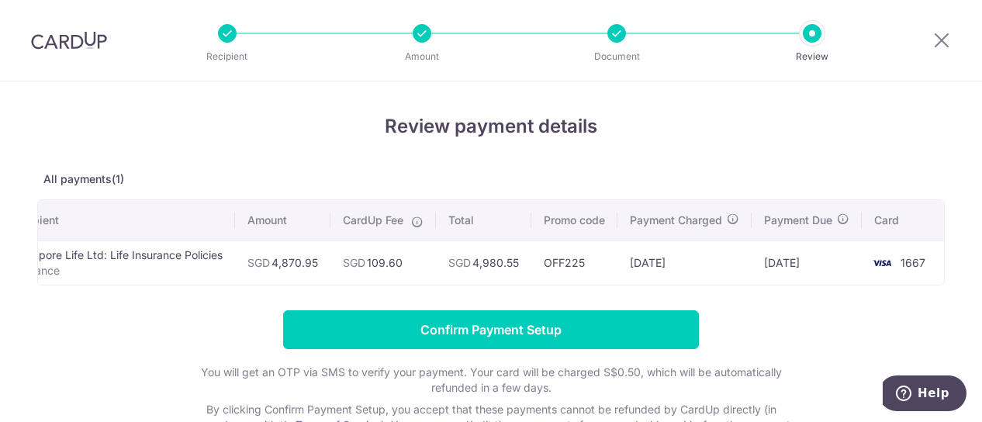
scroll to position [107, 0]
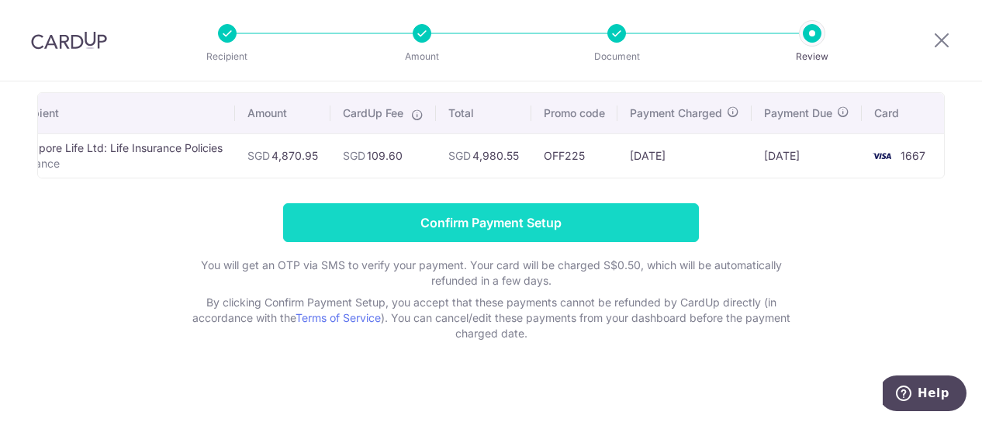
click at [599, 237] on input "Confirm Payment Setup" at bounding box center [491, 222] width 416 height 39
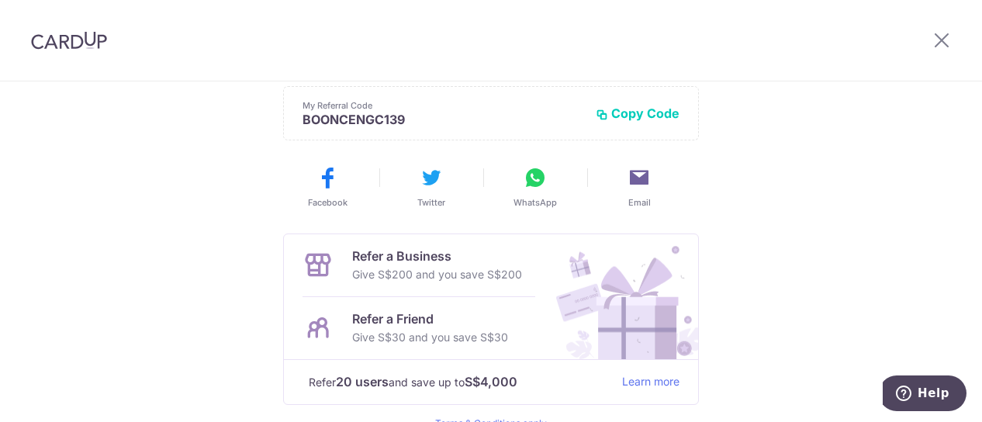
scroll to position [408, 0]
